Goal: Task Accomplishment & Management: Manage account settings

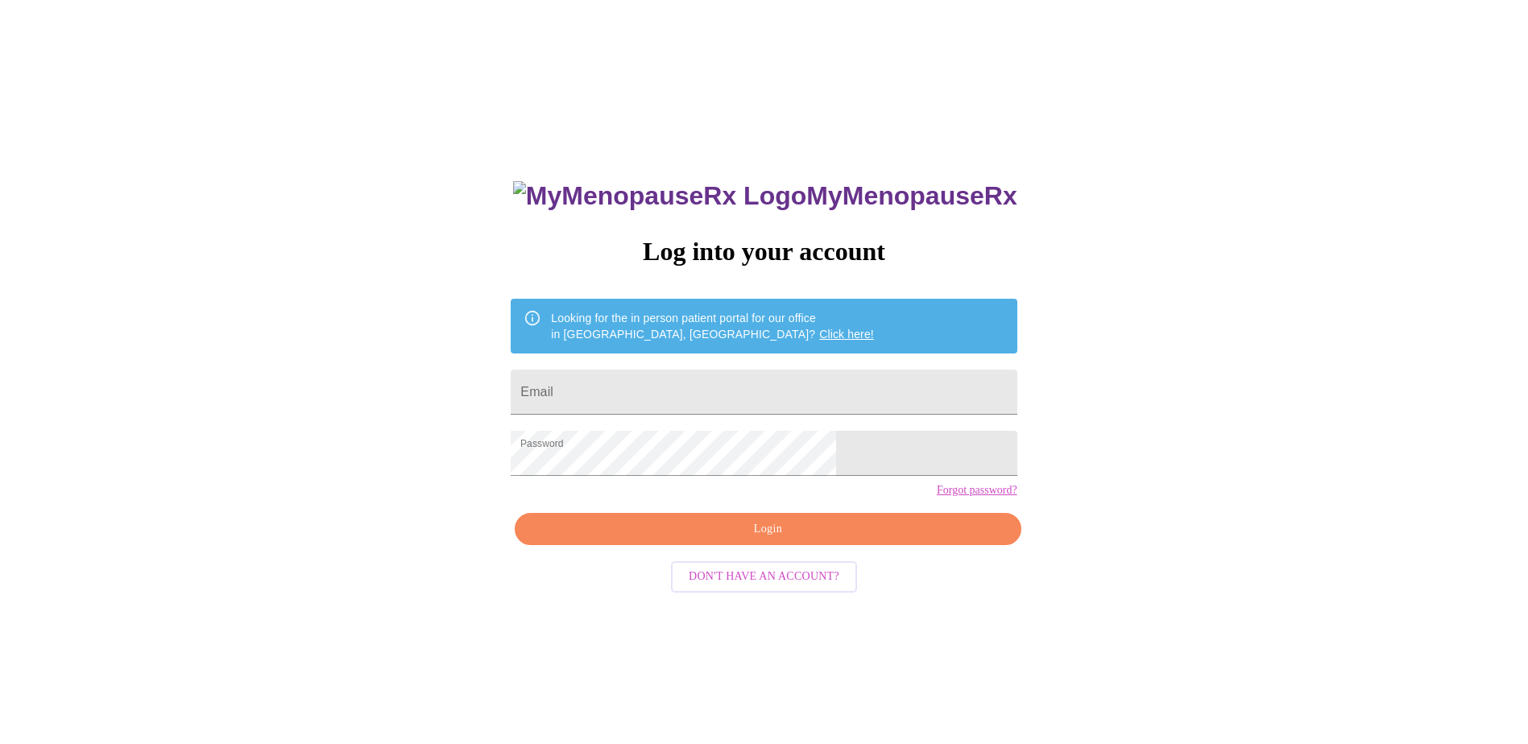
click at [121, 29] on div "MyMenopauseRx Log into your account Looking for the in person patient portal fo…" at bounding box center [763, 452] width 1515 height 893
click at [866, 186] on h3 "MyMenopauseRx" at bounding box center [765, 196] width 504 height 30
click at [738, 203] on h3 "MyMenopauseRx" at bounding box center [765, 196] width 504 height 30
